Goal: Information Seeking & Learning: Learn about a topic

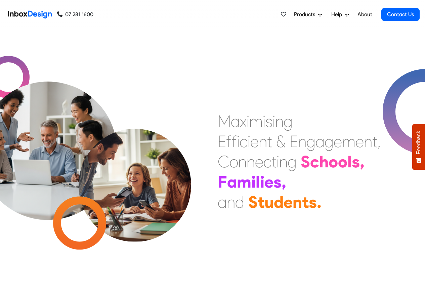
click at [365, 14] on link "About" at bounding box center [365, 14] width 18 height 13
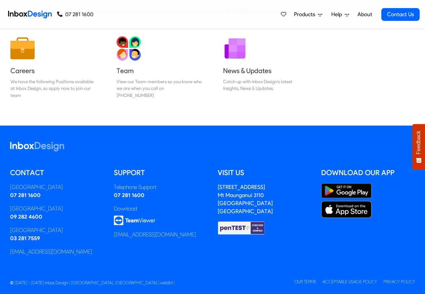
scroll to position [112, 0]
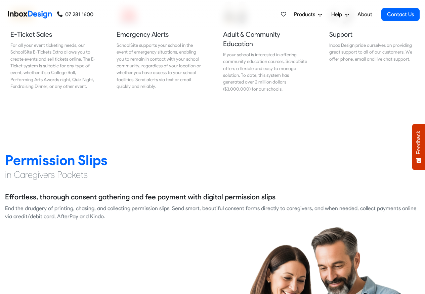
scroll to position [847, 0]
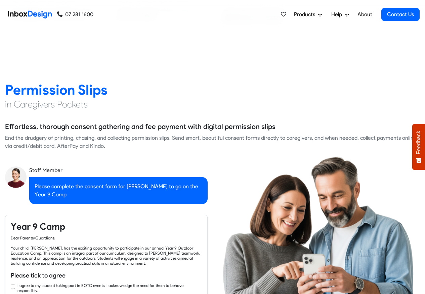
checkbox input "true"
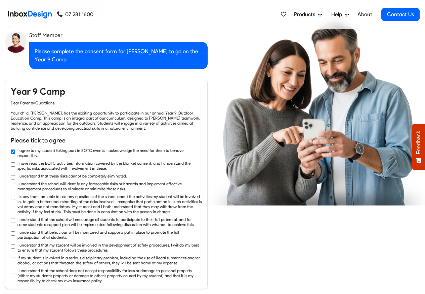
checkbox input "true"
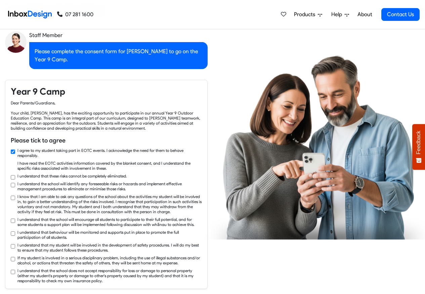
scroll to position [1049, 0]
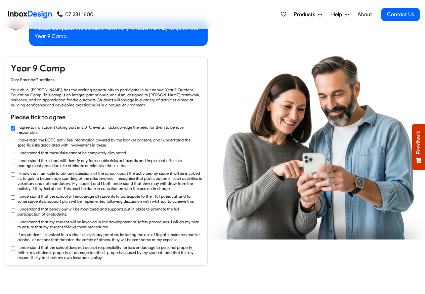
checkbox input "true"
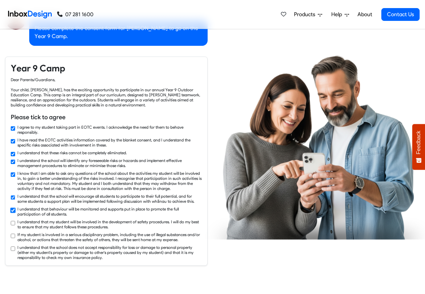
checkbox input "true"
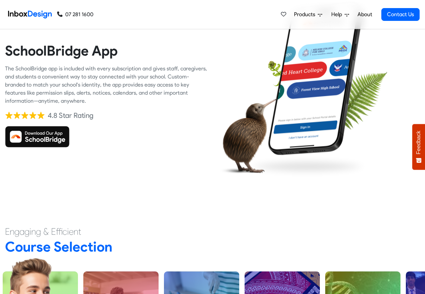
scroll to position [1534, 0]
